Goal: Task Accomplishment & Management: Manage account settings

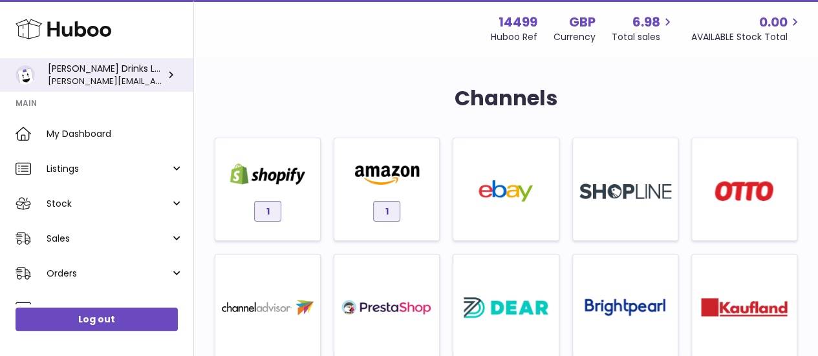
drag, startPoint x: 0, startPoint y: 0, endPoint x: 98, endPoint y: 71, distance: 121.3
click at [98, 71] on div "[PERSON_NAME] Drinks LTD (t/a Zooz) [PERSON_NAME][EMAIL_ADDRESS][DOMAIN_NAME]" at bounding box center [106, 75] width 116 height 25
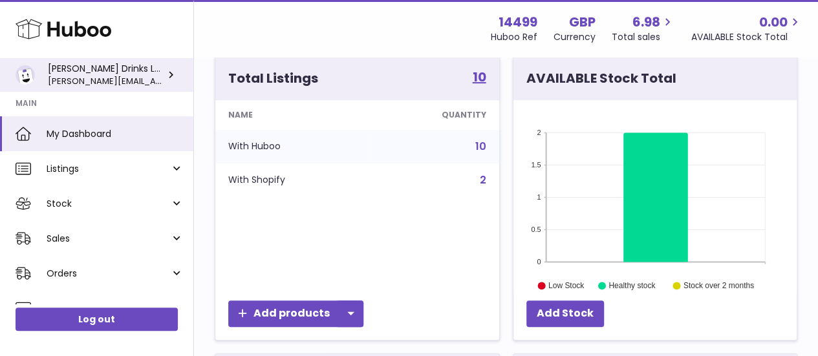
click at [155, 70] on div "Soos Drinks LTD (t/a Zooz) daniel@zoosdrinks.com" at bounding box center [106, 75] width 116 height 25
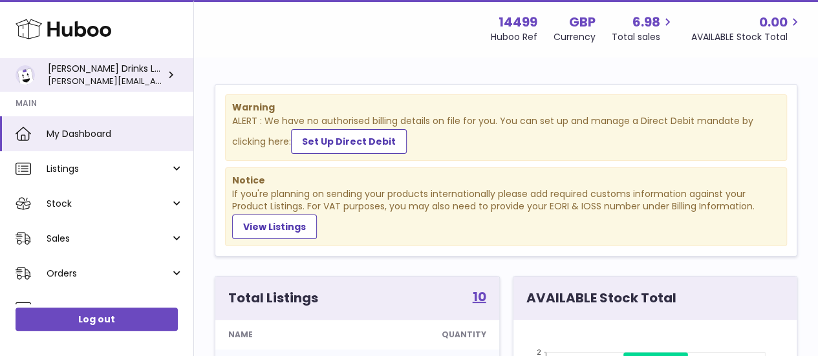
click at [131, 75] on span "[PERSON_NAME][EMAIL_ADDRESS][DOMAIN_NAME]" at bounding box center [155, 80] width 214 height 13
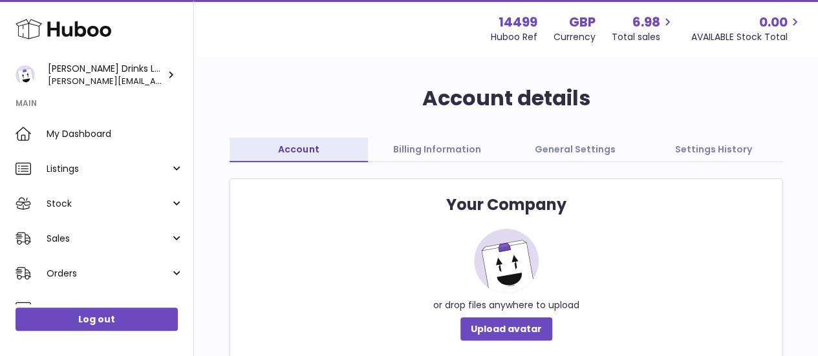
click at [403, 156] on link "Billing Information" at bounding box center [437, 150] width 138 height 25
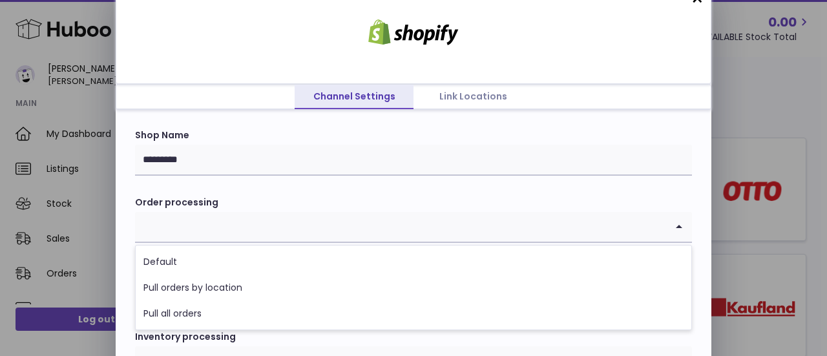
scroll to position [18, 0]
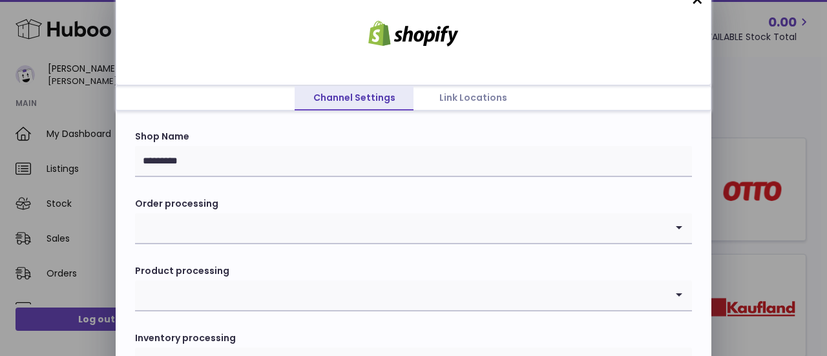
click at [305, 93] on link "Channel Settings" at bounding box center [354, 98] width 119 height 25
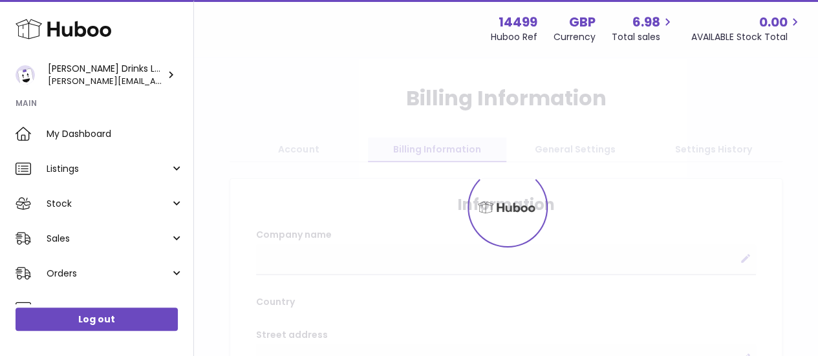
select select
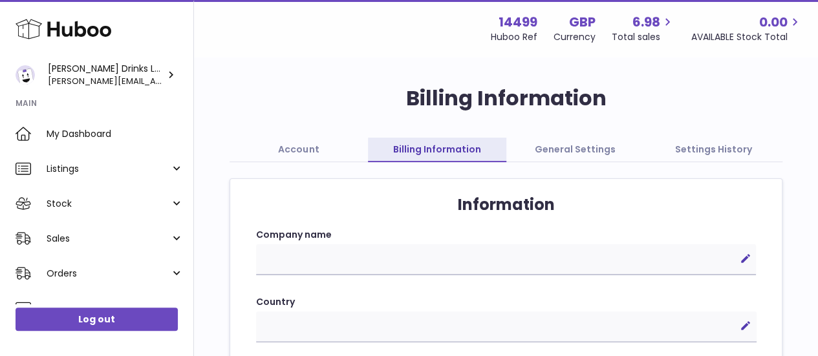
click at [600, 151] on link "General Settings" at bounding box center [575, 150] width 138 height 25
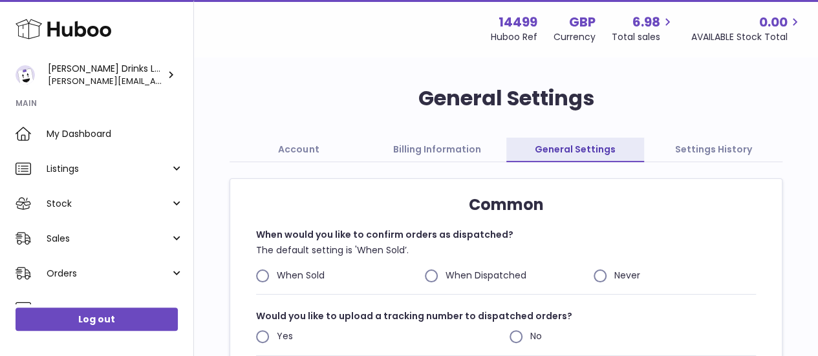
click at [710, 147] on link "Settings History" at bounding box center [713, 150] width 138 height 25
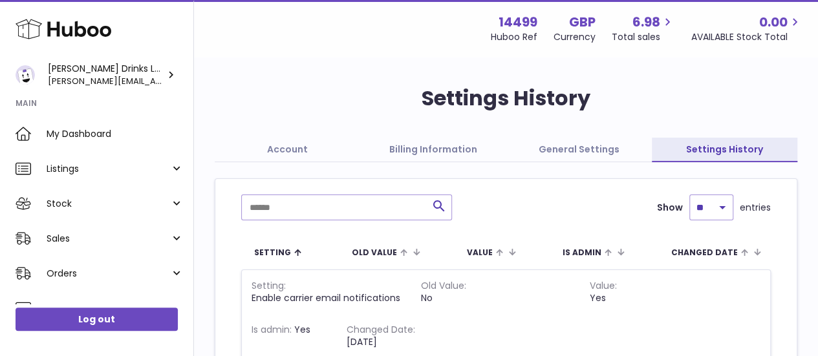
scroll to position [145, 0]
